Goal: Task Accomplishment & Management: Complete application form

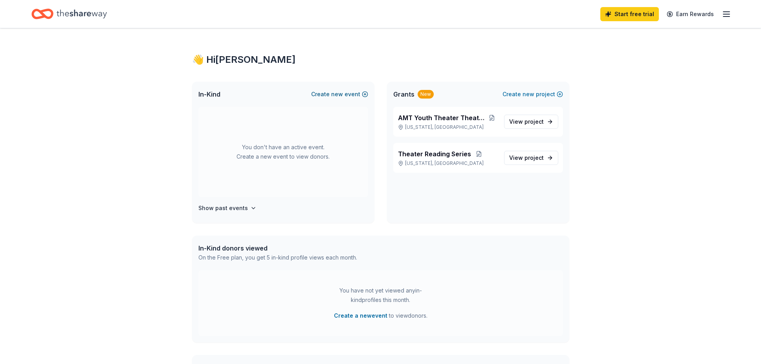
click at [327, 94] on button "Create new event" at bounding box center [339, 94] width 57 height 9
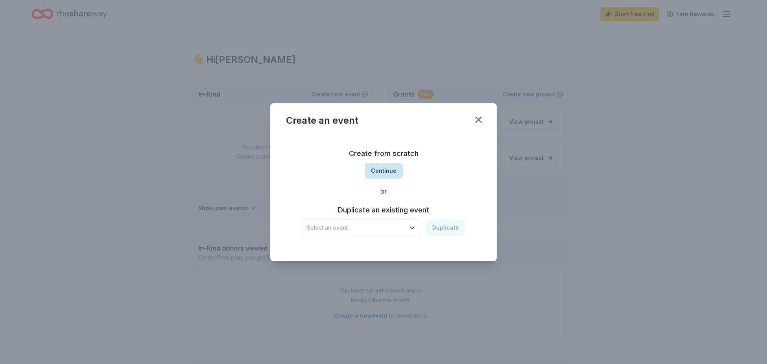
click at [383, 173] on button "Continue" at bounding box center [384, 171] width 38 height 16
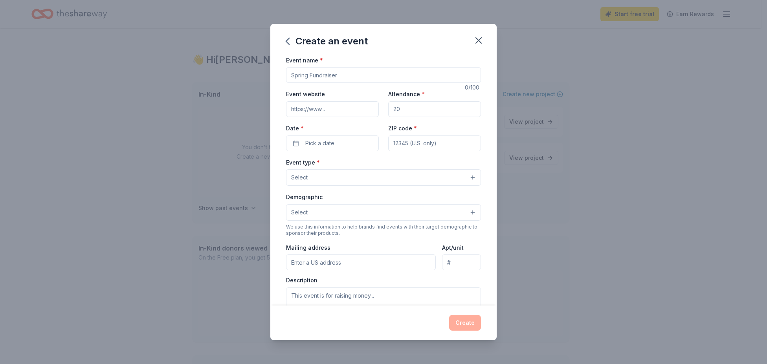
click at [358, 78] on input "Event name *" at bounding box center [383, 75] width 195 height 16
type input "AMT Benefit [PERSON_NAME] & [PERSON_NAME] unplugged"
click at [351, 110] on input "Event website" at bounding box center [332, 109] width 93 height 16
click at [403, 110] on input "Attendance *" at bounding box center [434, 109] width 93 height 16
type input "120"
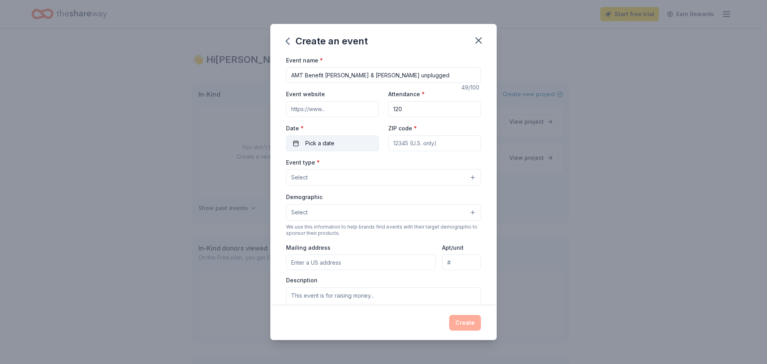
click at [346, 143] on button "Pick a date" at bounding box center [332, 144] width 93 height 16
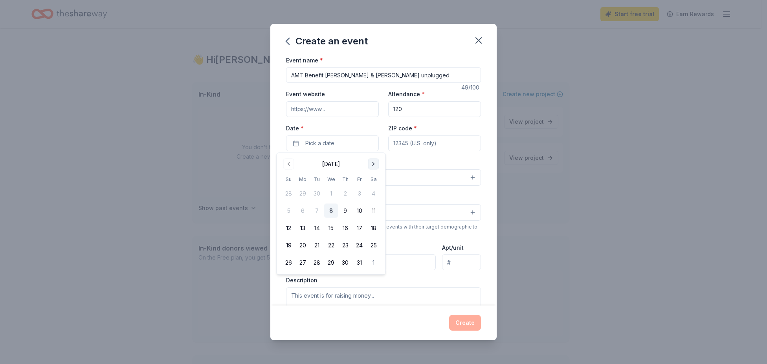
click at [377, 165] on button "Go to next month" at bounding box center [373, 164] width 11 height 11
click at [359, 244] on button "21" at bounding box center [360, 246] width 14 height 14
drag, startPoint x: 359, startPoint y: 246, endPoint x: 371, endPoint y: 209, distance: 38.4
click at [359, 246] on button "21" at bounding box center [360, 246] width 14 height 14
click at [360, 245] on button "21" at bounding box center [360, 246] width 14 height 14
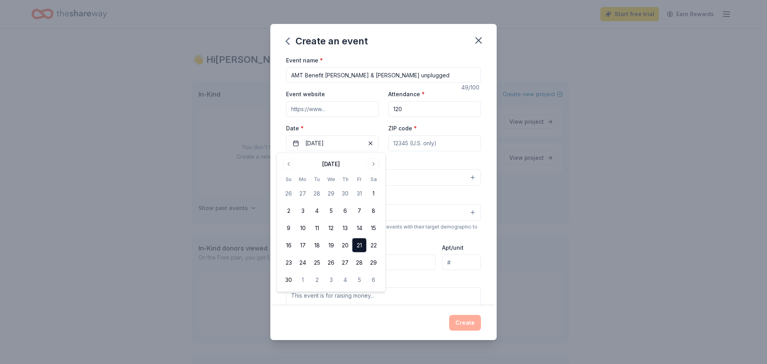
click at [417, 141] on input "ZIP code *" at bounding box center [434, 144] width 93 height 16
type input "10036"
click at [472, 181] on button "Select" at bounding box center [383, 177] width 195 height 17
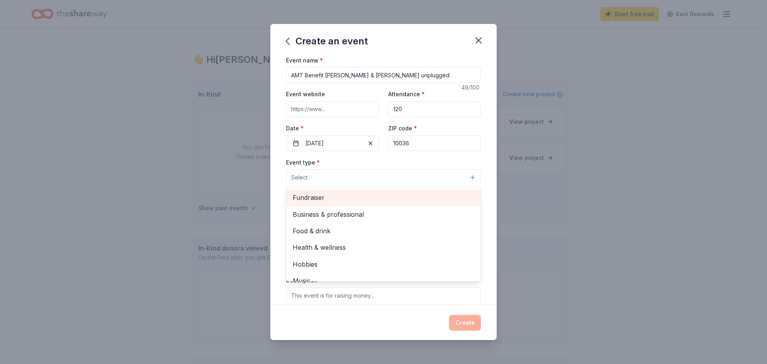
click at [410, 197] on span "Fundraiser" at bounding box center [384, 198] width 182 height 10
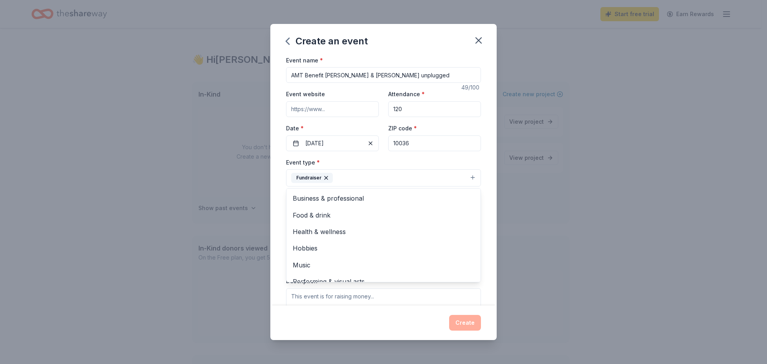
scroll to position [9, 0]
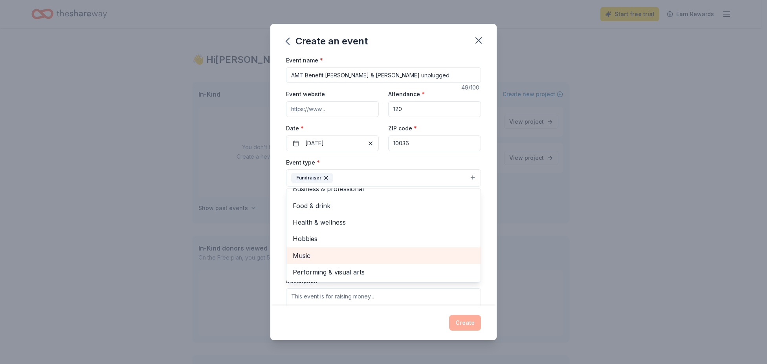
click at [310, 256] on span "Music" at bounding box center [384, 256] width 182 height 10
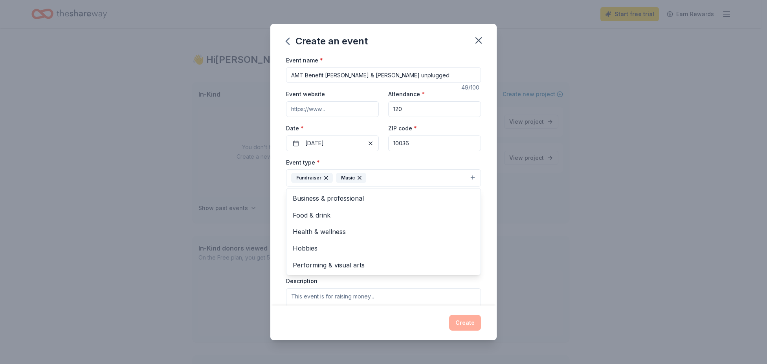
click at [482, 210] on div "Event name * AMT Benefit [PERSON_NAME] & [PERSON_NAME] unplugged 49 /100 Event …" at bounding box center [383, 180] width 226 height 251
click at [463, 214] on button "Select" at bounding box center [383, 213] width 195 height 17
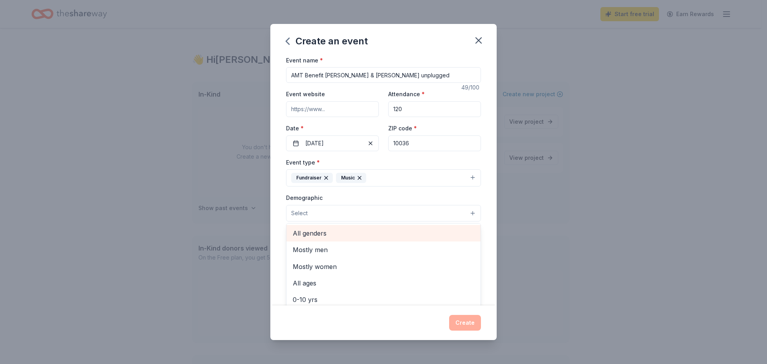
click at [420, 234] on span "All genders" at bounding box center [384, 233] width 182 height 10
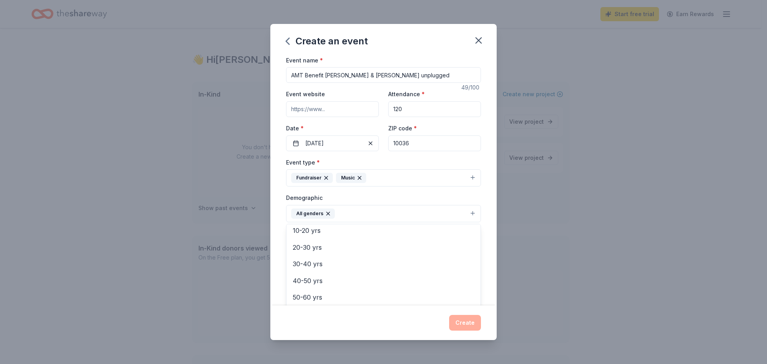
scroll to position [88, 0]
click at [341, 247] on span "30-40 yrs" at bounding box center [384, 246] width 182 height 10
click at [325, 263] on span "50-60 yrs" at bounding box center [384, 262] width 182 height 10
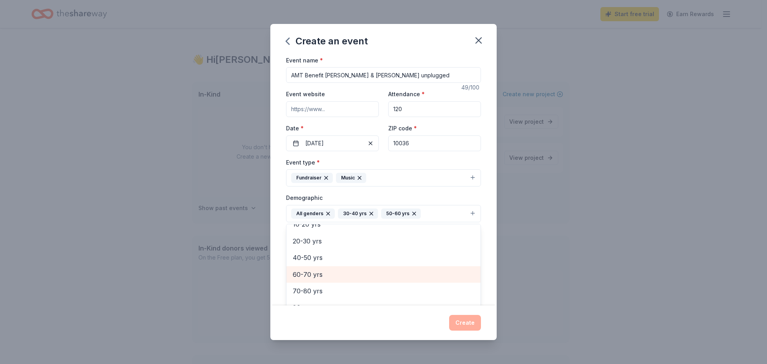
click at [325, 271] on span "60-70 yrs" at bounding box center [384, 275] width 182 height 10
click at [486, 253] on div "Event name * AMT Benefit [PERSON_NAME] & [PERSON_NAME] unplugged 49 /100 Event …" at bounding box center [383, 180] width 226 height 251
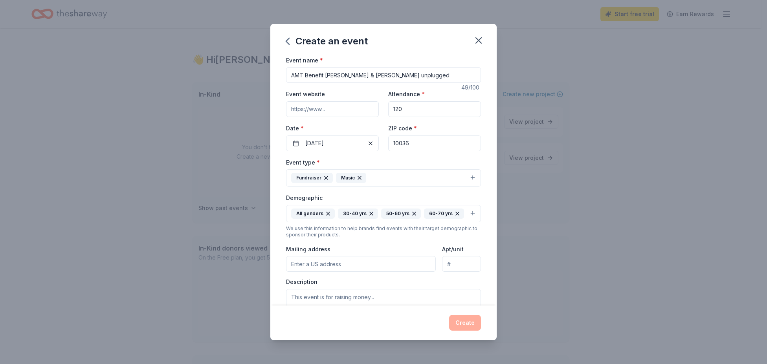
scroll to position [0, 0]
click at [317, 108] on input "Event website" at bounding box center [332, 109] width 93 height 16
paste input "[URL][DOMAIN_NAME][DOMAIN_NAME]"
type input "[URL][DOMAIN_NAME][DOMAIN_NAME]"
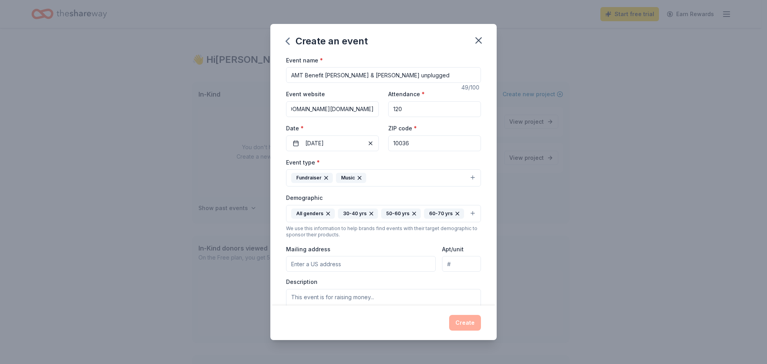
scroll to position [0, 0]
click at [363, 272] on input "Mailing address" at bounding box center [361, 264] width 150 height 16
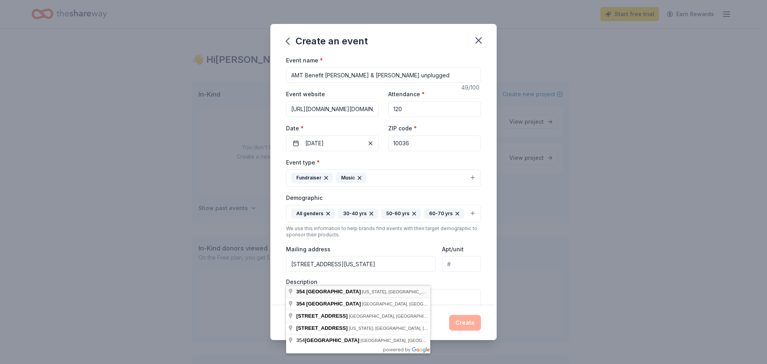
type input "[STREET_ADDRESS][US_STATE]"
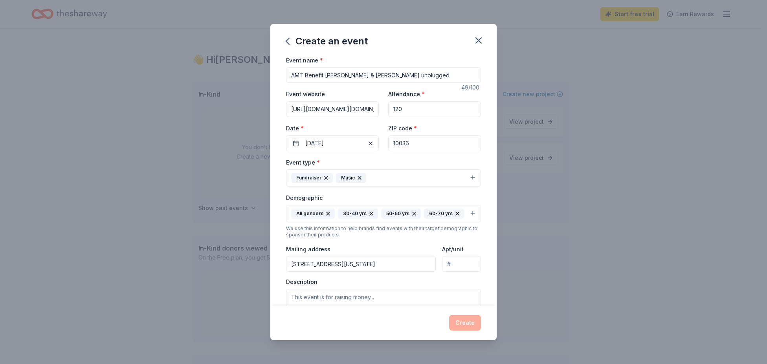
click at [446, 272] on input "Apt/unit" at bounding box center [461, 264] width 39 height 16
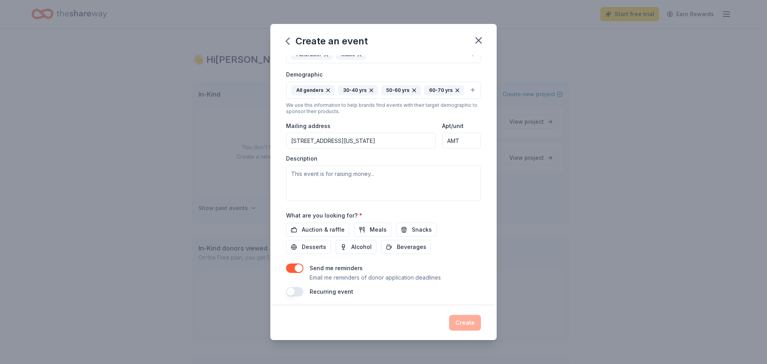
scroll to position [134, 0]
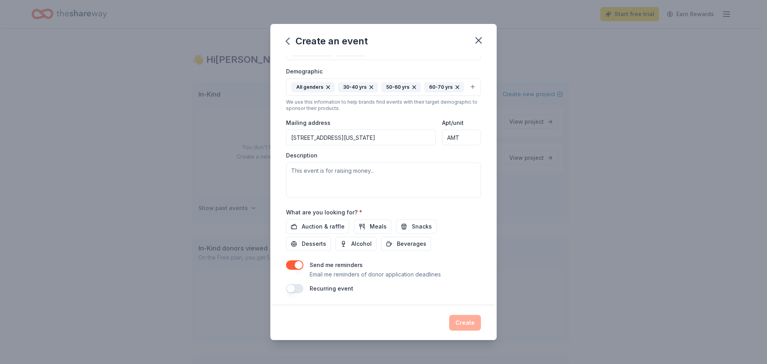
type input "AMT"
click at [395, 180] on textarea at bounding box center [383, 180] width 195 height 35
paste textarea ""[GEOGRAPHIC_DATA]": Where Dreams Take Center Stage. In the heart of [GEOGRAPHI…"
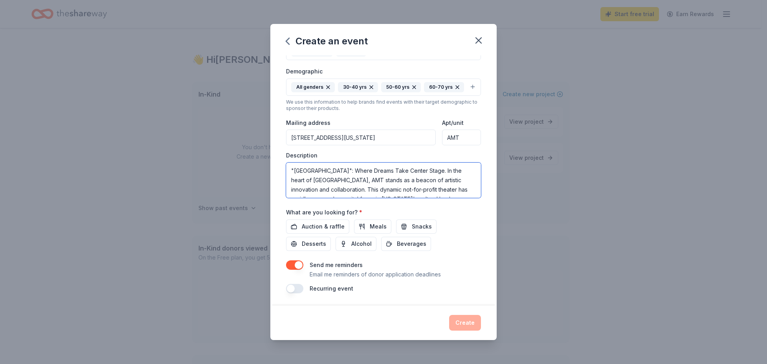
scroll to position [0, 0]
click at [290, 176] on textarea ""[GEOGRAPHIC_DATA]": Where Dreams Take Center Stage. In the heart of [GEOGRAPHI…" at bounding box center [383, 180] width 195 height 35
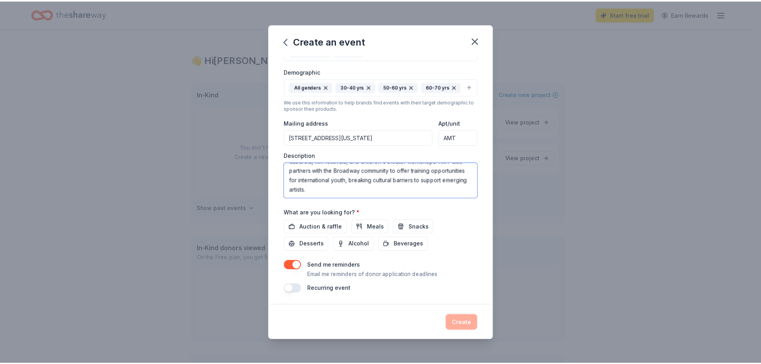
scroll to position [140, 0]
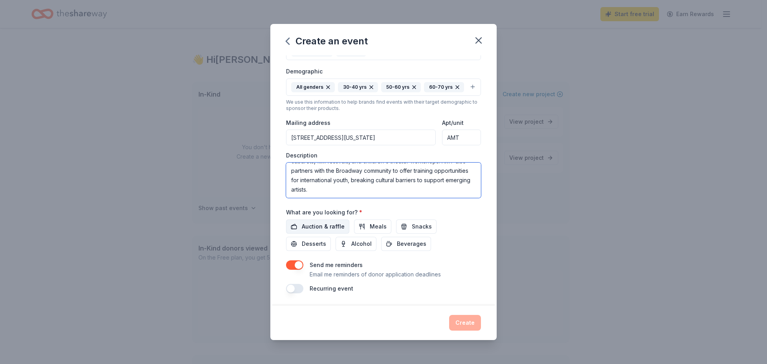
type textarea "Raising money for AMT Theater: Where Dreams Take Center Stage. In the heart of …"
click at [324, 228] on span "Auction & raffle" at bounding box center [323, 226] width 43 height 9
click at [378, 229] on span "Meals" at bounding box center [378, 226] width 17 height 9
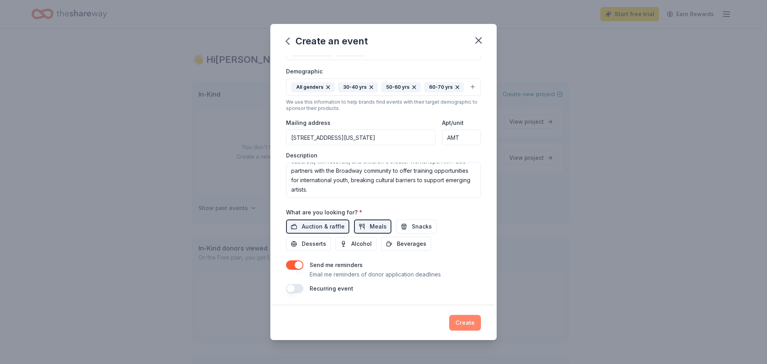
click at [464, 323] on button "Create" at bounding box center [465, 323] width 32 height 16
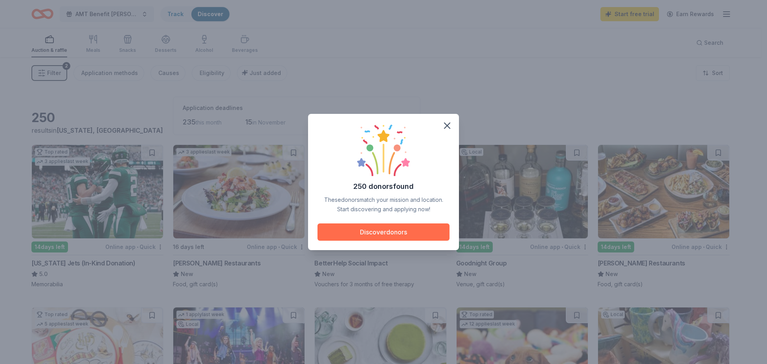
click at [400, 229] on button "Discover donors" at bounding box center [384, 232] width 132 height 17
